Goal: Task Accomplishment & Management: Complete application form

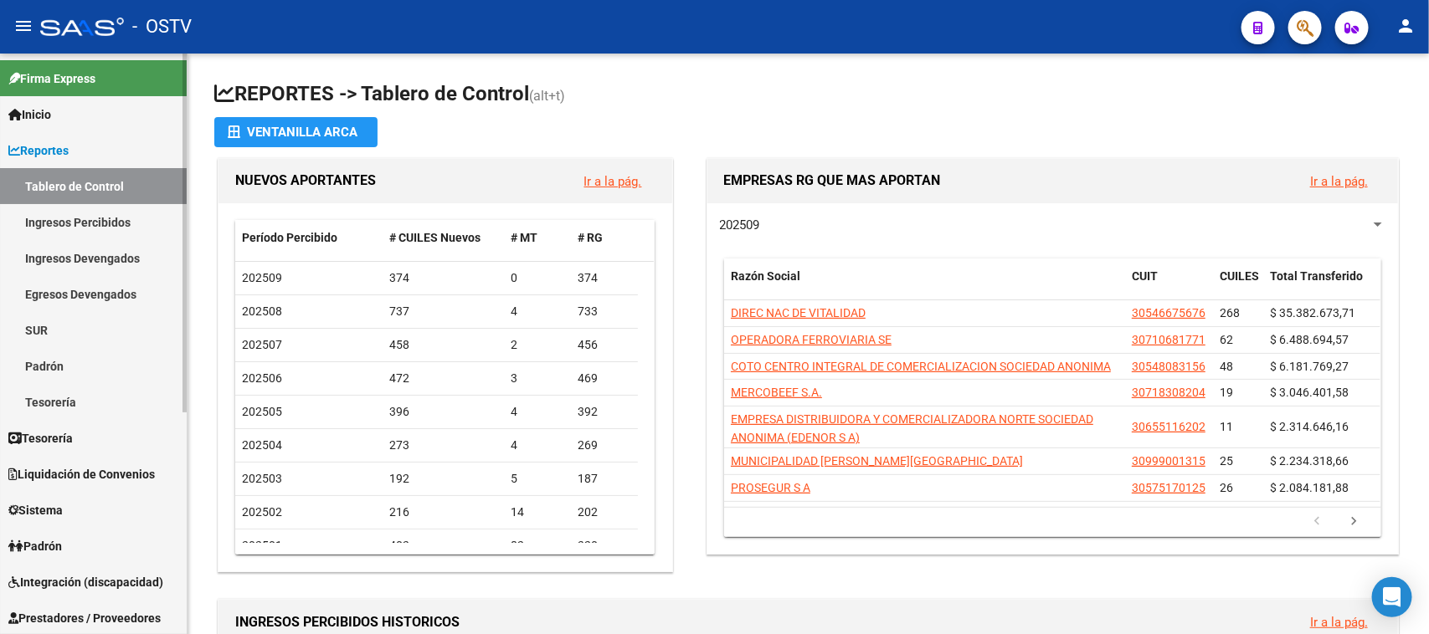
scroll to position [209, 0]
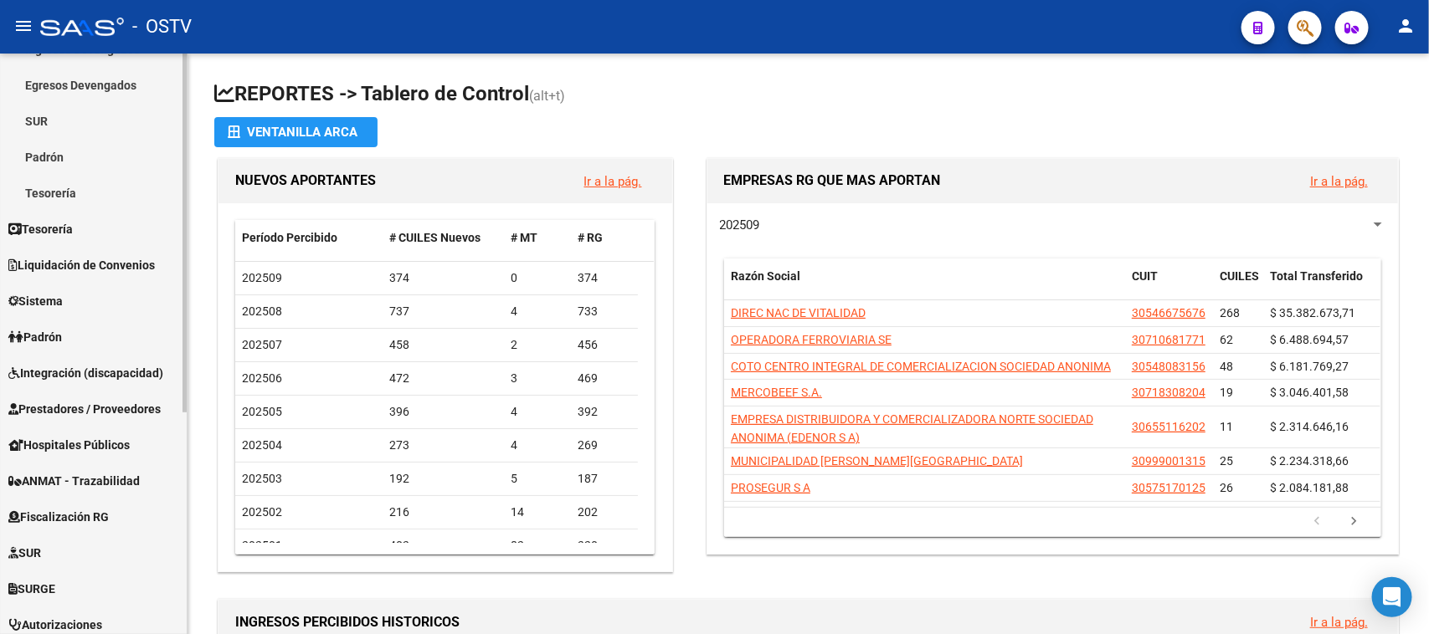
click at [126, 408] on span "Prestadores / Proveedores" at bounding box center [84, 409] width 152 height 18
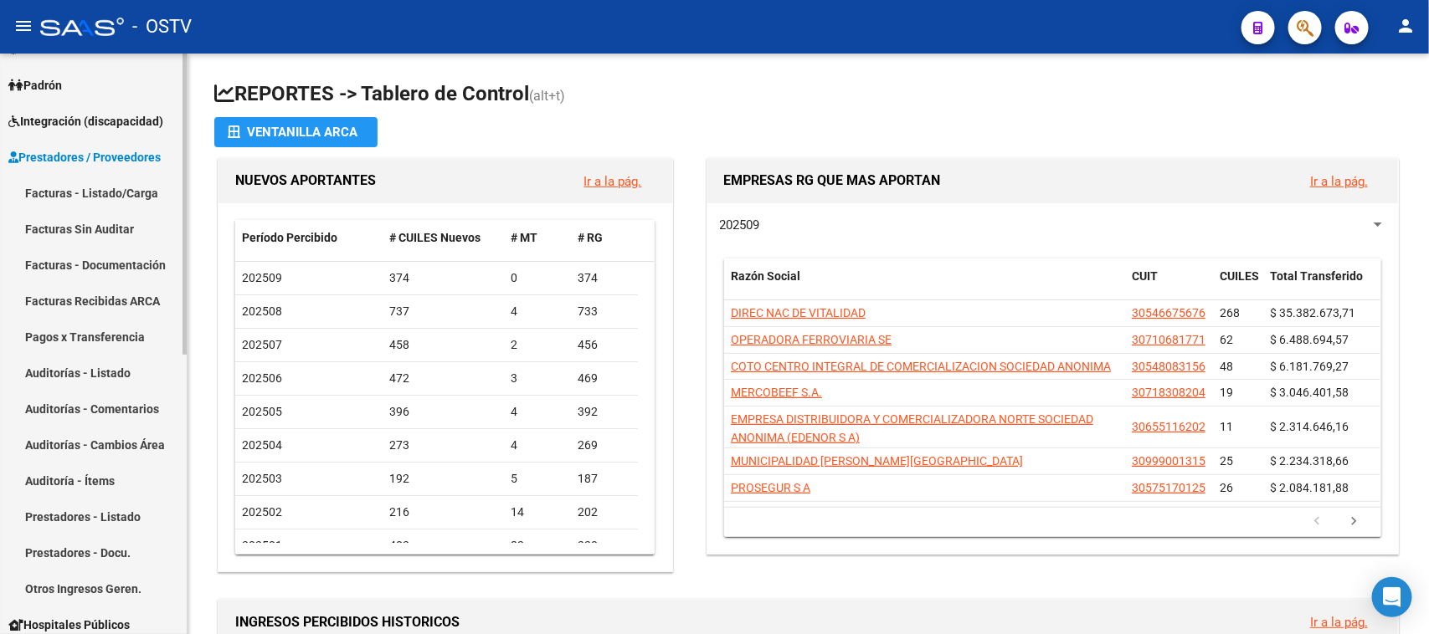
click at [118, 182] on link "Facturas - Listado/Carga" at bounding box center [93, 193] width 187 height 36
click at [151, 192] on link "Facturas - Listado/Carga" at bounding box center [93, 193] width 187 height 36
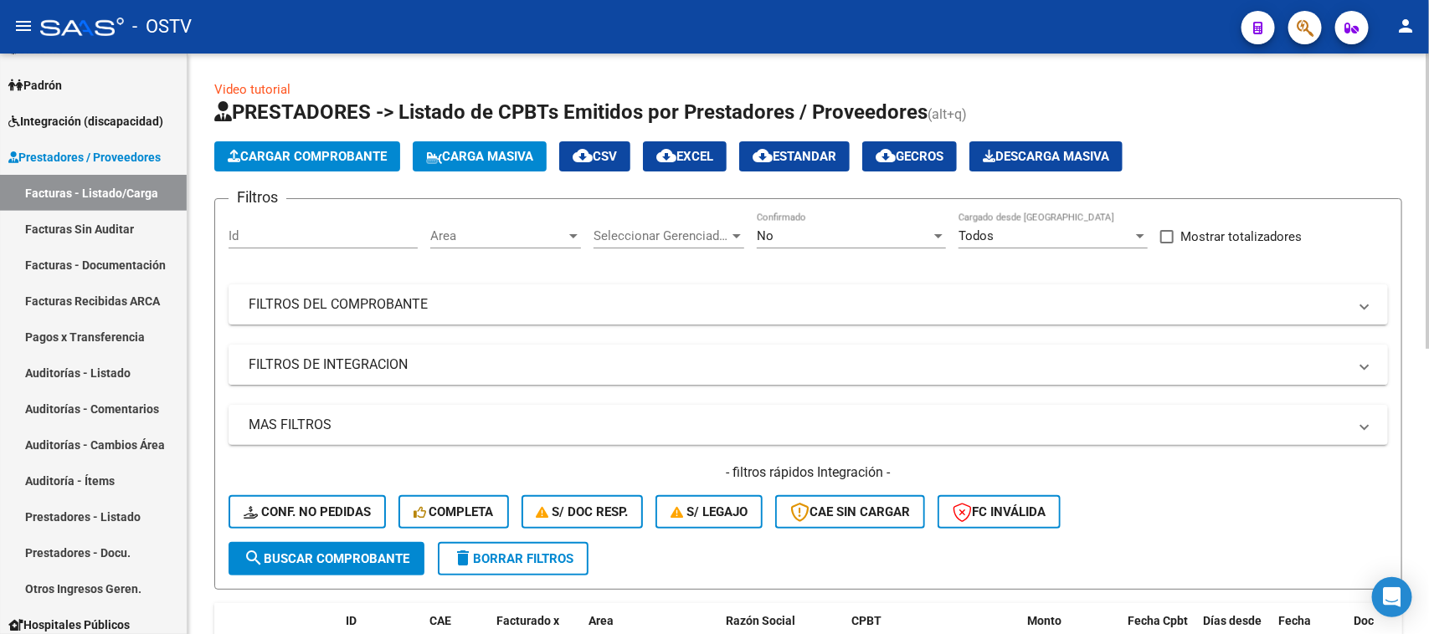
scroll to position [105, 0]
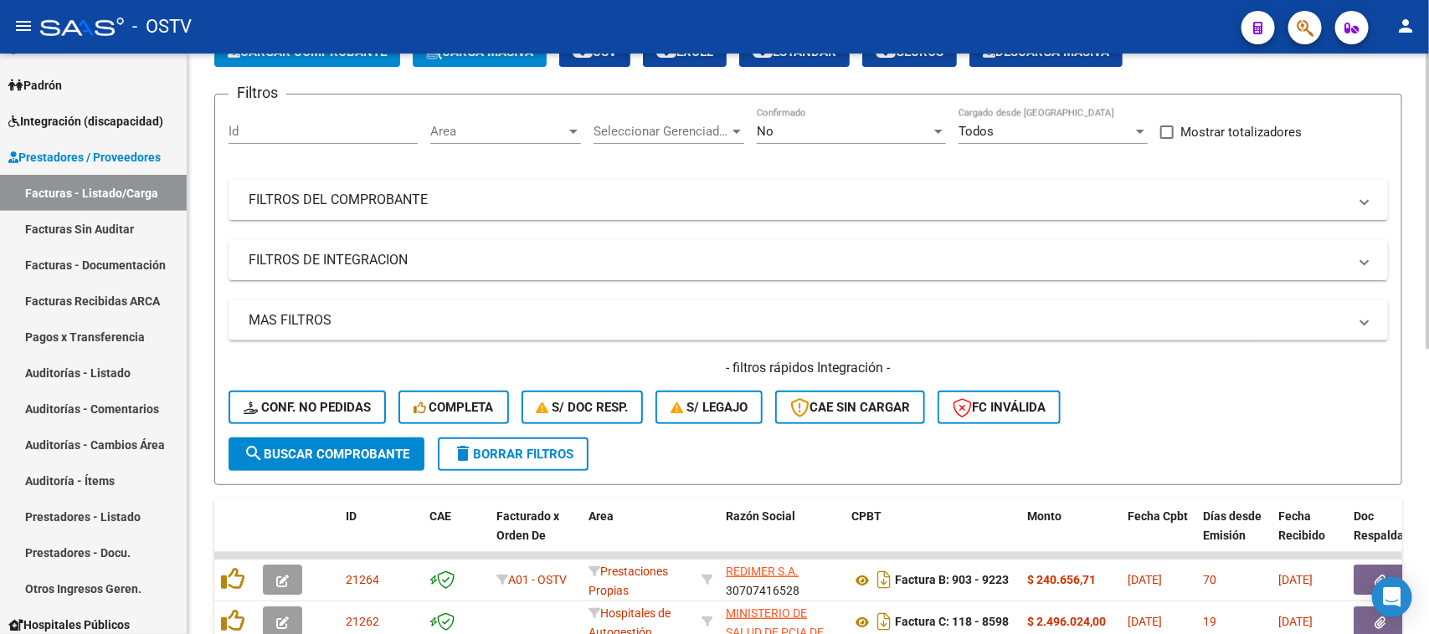
click at [904, 192] on mat-panel-title "FILTROS DEL COMPROBANTE" at bounding box center [798, 200] width 1099 height 18
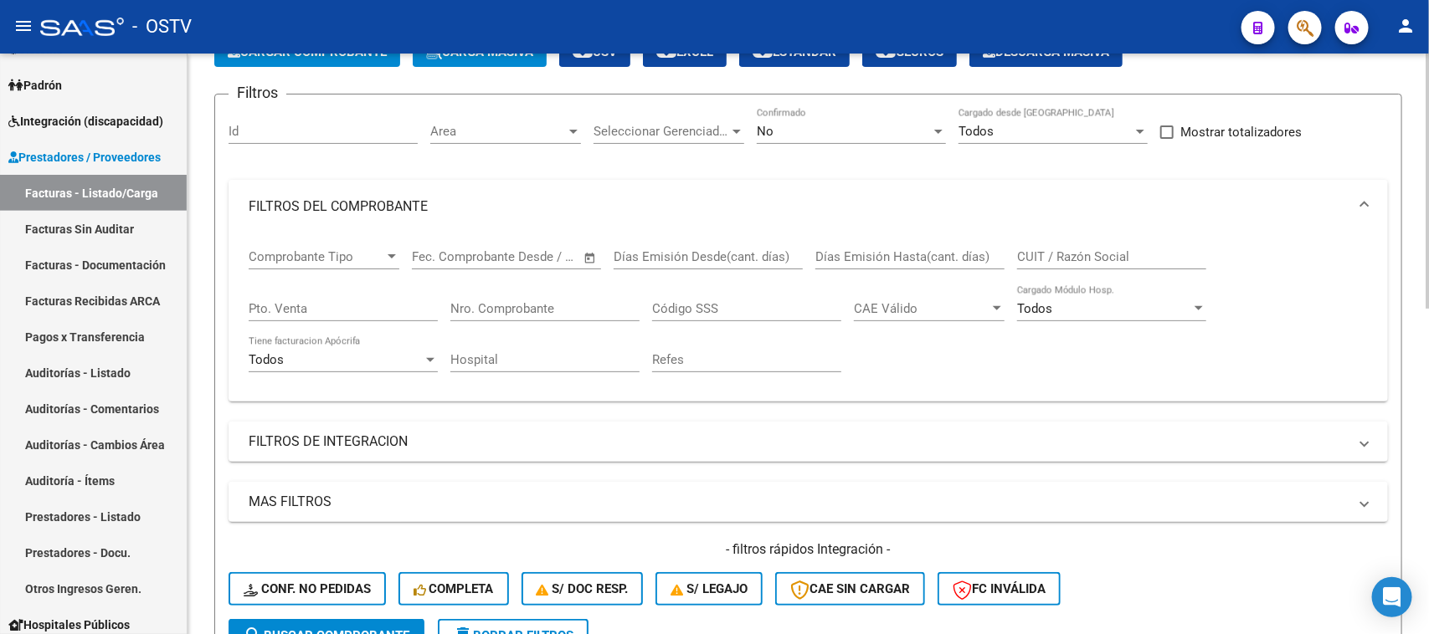
click at [1056, 256] on input "CUIT / Razón Social" at bounding box center [1111, 256] width 189 height 15
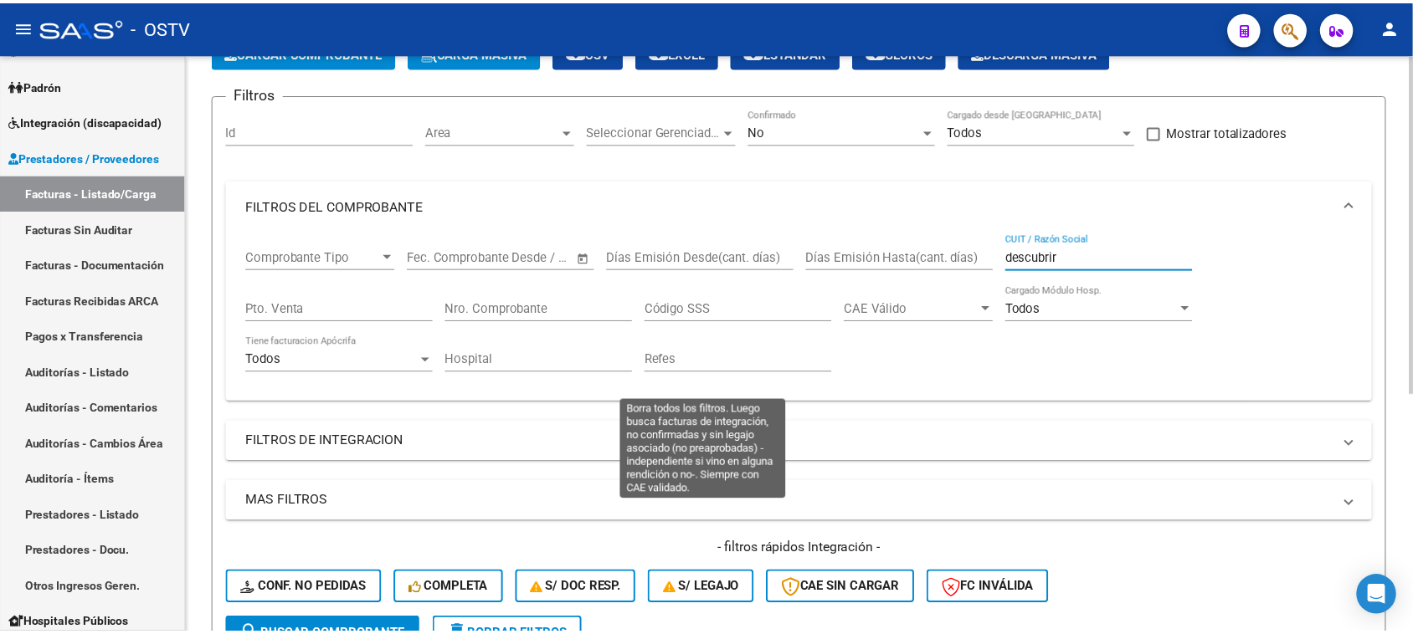
scroll to position [408, 0]
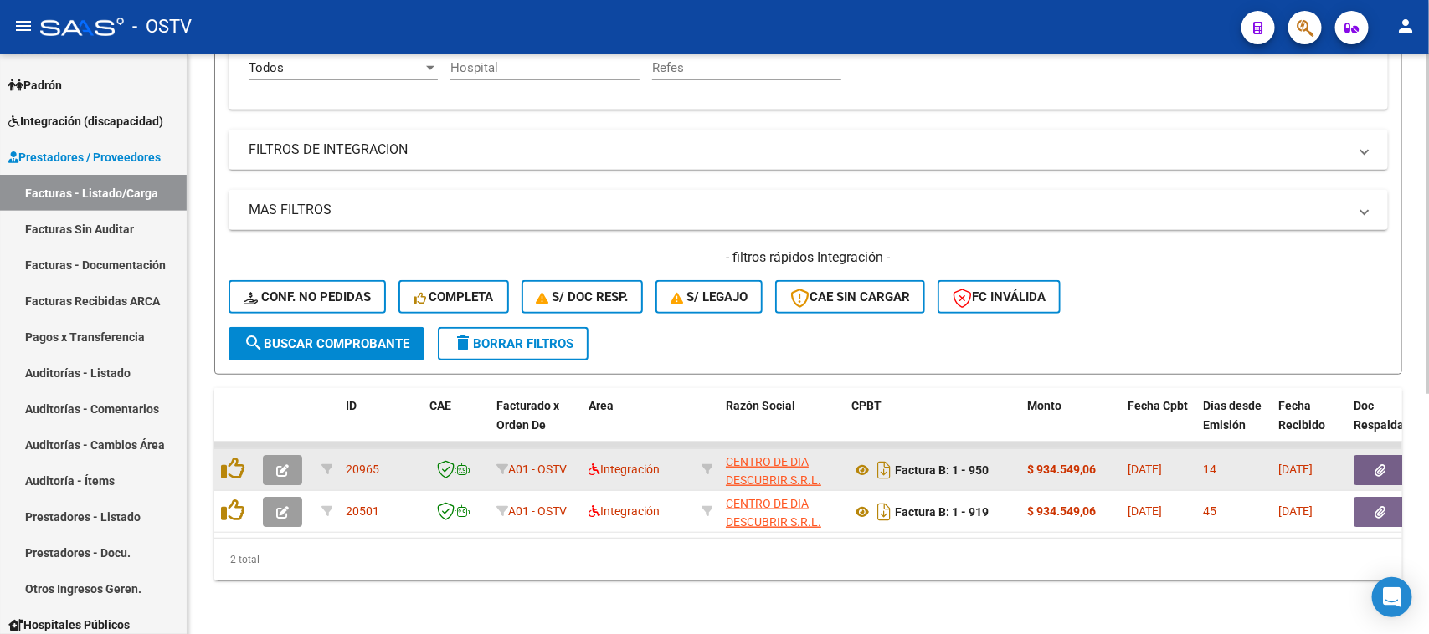
type input "descubrir"
click at [270, 456] on button "button" at bounding box center [282, 470] width 39 height 30
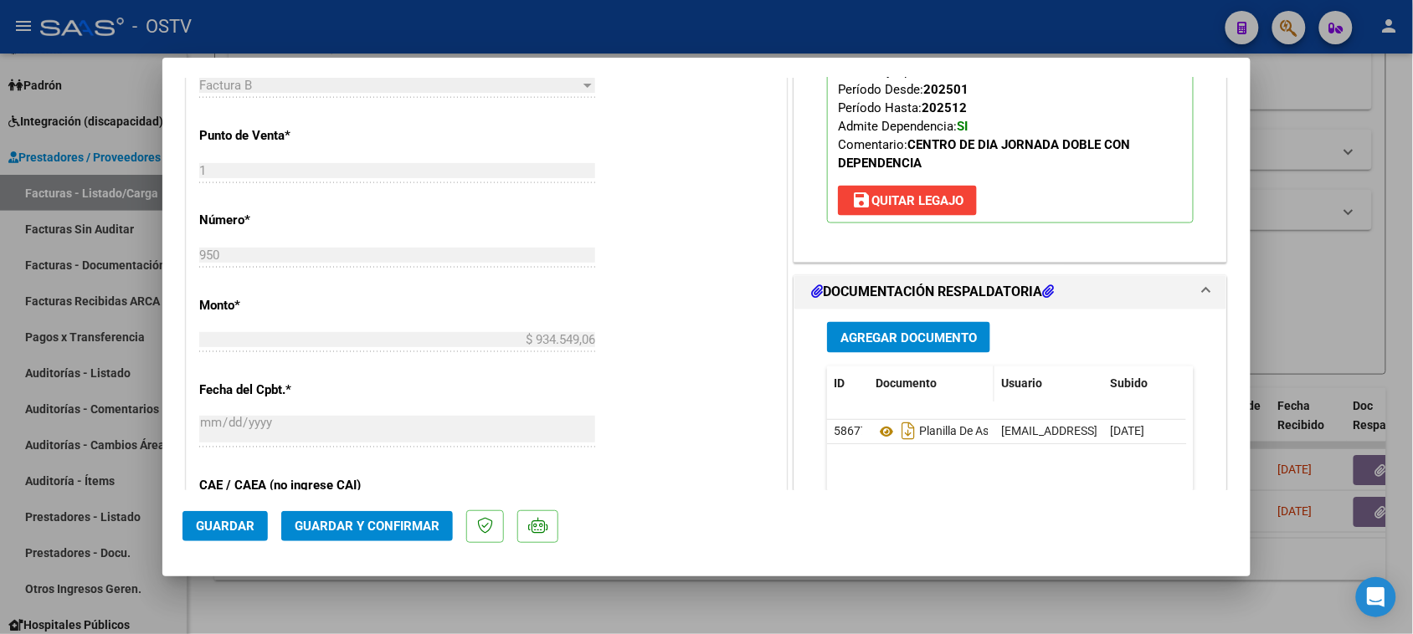
scroll to position [837, 0]
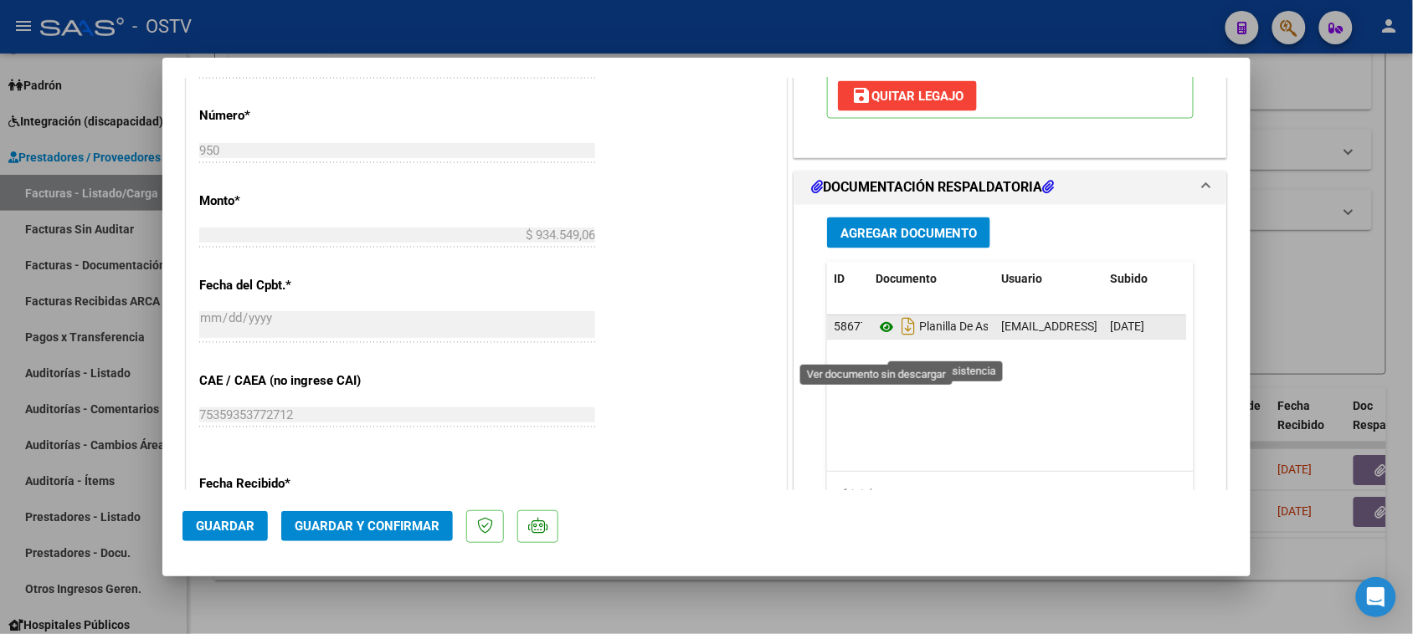
click at [877, 338] on icon at bounding box center [886, 328] width 22 height 20
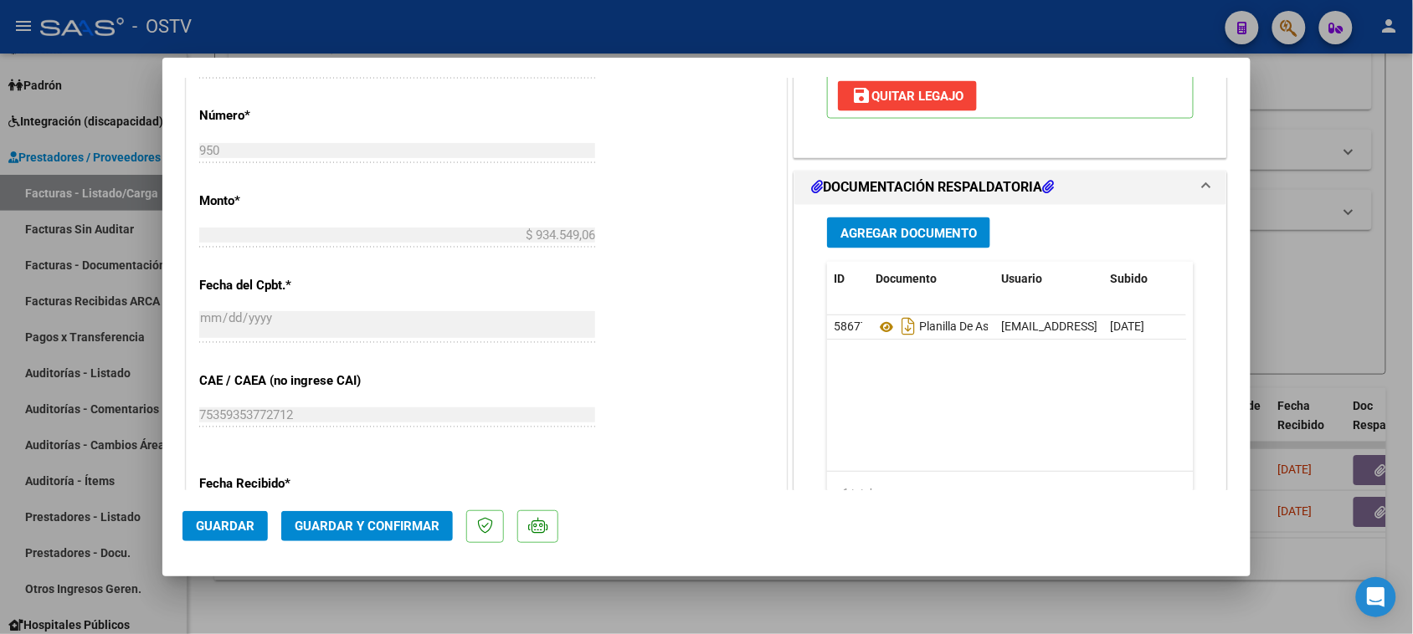
click at [696, 30] on div at bounding box center [706, 317] width 1413 height 634
type input "$ 0,00"
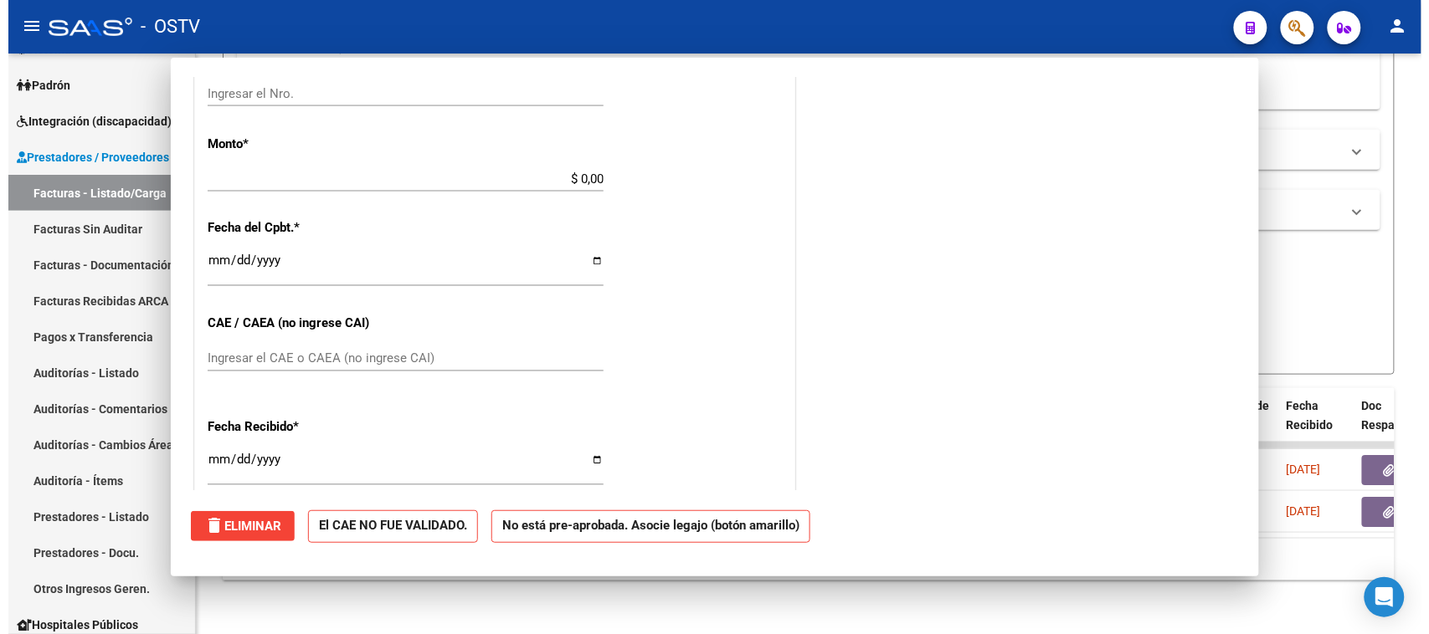
scroll to position [0, 0]
